Goal: Information Seeking & Learning: Check status

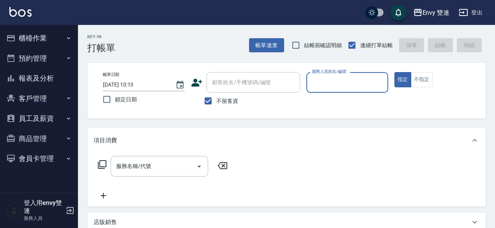
click at [49, 33] on button "櫃檯作業" at bounding box center [39, 38] width 72 height 20
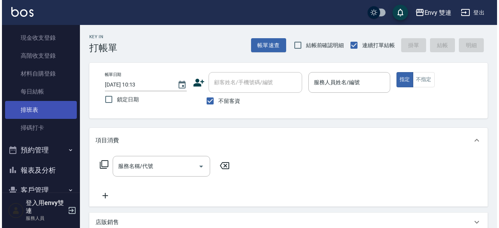
scroll to position [95, 0]
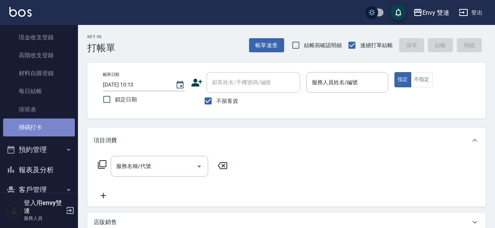
click at [49, 133] on link "掃碼打卡" at bounding box center [39, 127] width 72 height 18
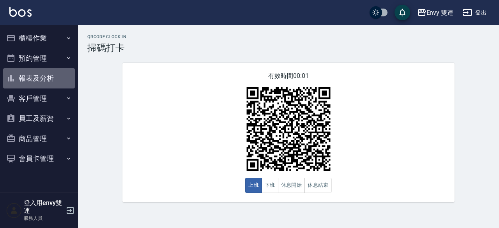
click at [58, 79] on button "報表及分析" at bounding box center [39, 78] width 72 height 20
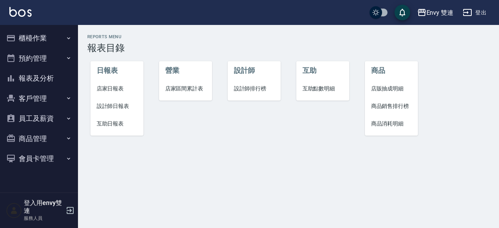
click at [116, 109] on span "設計師日報表" at bounding box center [117, 106] width 41 height 8
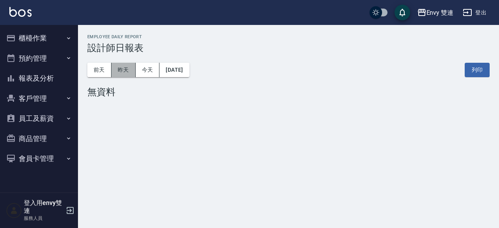
click at [132, 65] on button "昨天" at bounding box center [123, 70] width 24 height 14
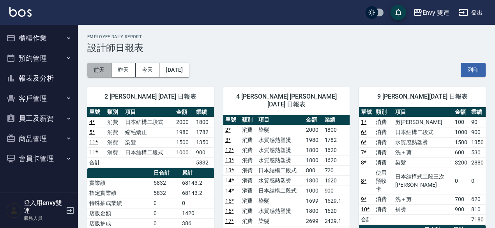
click at [97, 73] on button "前天" at bounding box center [99, 70] width 24 height 14
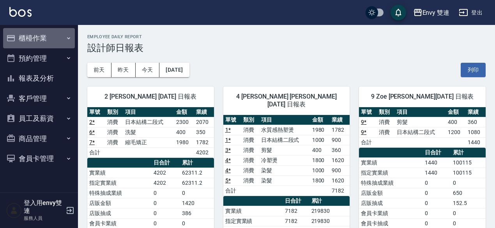
click at [41, 37] on button "櫃檯作業" at bounding box center [39, 38] width 72 height 20
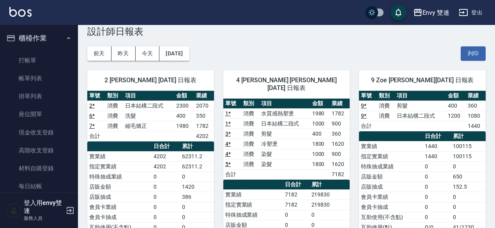
scroll to position [16, 0]
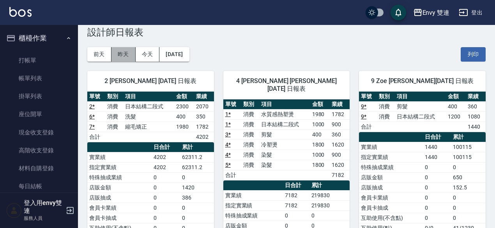
click at [122, 56] on button "昨天" at bounding box center [123, 54] width 24 height 14
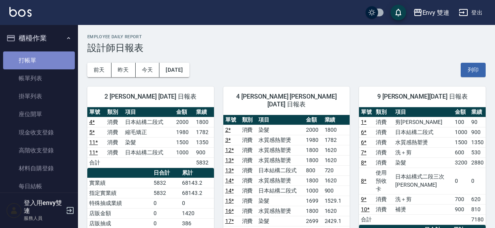
click at [52, 52] on link "打帳單" at bounding box center [39, 60] width 72 height 18
